Goal: Navigation & Orientation: Find specific page/section

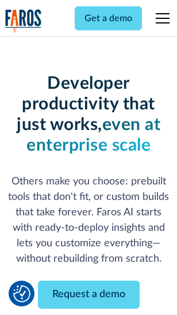
scroll to position [137, 0]
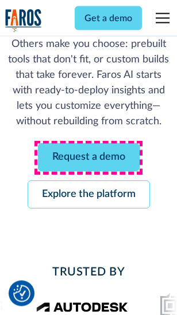
click at [88, 158] on link "Request a demo" at bounding box center [89, 158] width 102 height 28
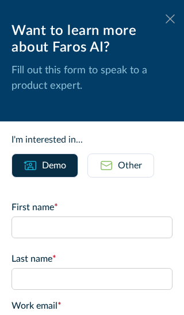
click at [165, 19] on icon at bounding box center [169, 18] width 9 height 9
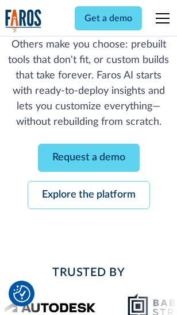
scroll to position [174, 0]
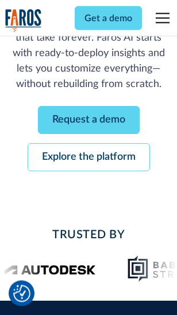
click at [88, 158] on link "Explore the platform" at bounding box center [89, 158] width 122 height 28
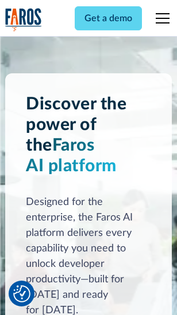
scroll to position [8736, 0]
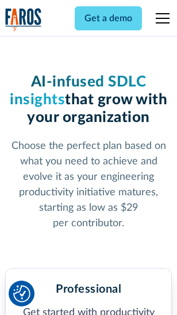
scroll to position [1818, 0]
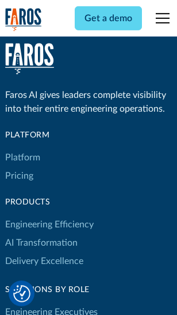
click at [22, 158] on link "Platform" at bounding box center [22, 158] width 35 height 18
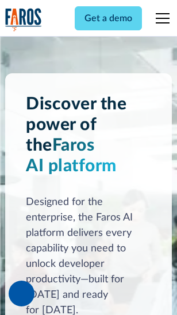
scroll to position [9104, 0]
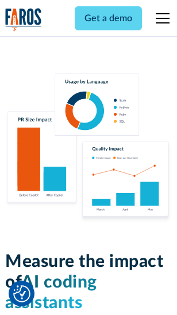
scroll to position [7160, 0]
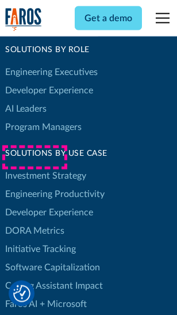
click at [34, 222] on link "DORA Metrics" at bounding box center [34, 231] width 59 height 18
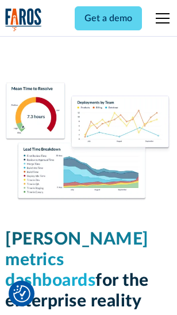
scroll to position [5078, 0]
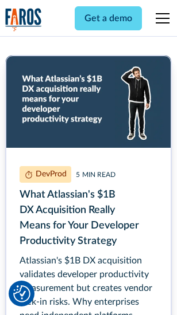
scroll to position [5201, 0]
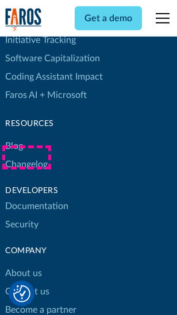
click at [26, 158] on link "Changelog" at bounding box center [26, 164] width 42 height 18
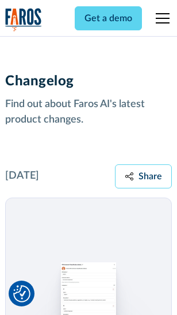
scroll to position [14063, 0]
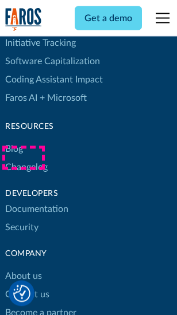
click at [23, 268] on link "About us" at bounding box center [23, 277] width 37 height 18
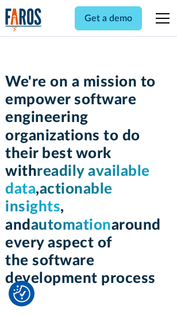
scroll to position [3966, 0]
